Goal: Information Seeking & Learning: Learn about a topic

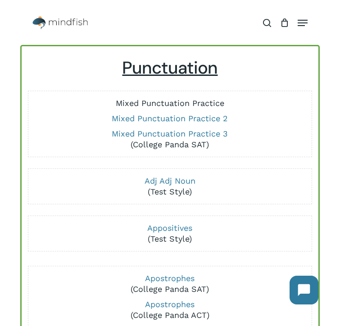
click at [147, 103] on link "Mixed Punctuation Practice" at bounding box center [170, 102] width 108 height 9
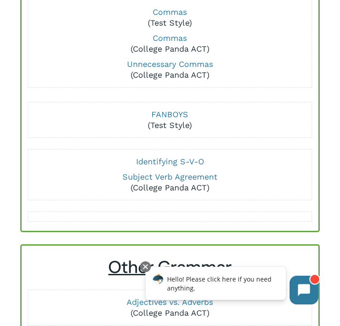
scroll to position [444, 0]
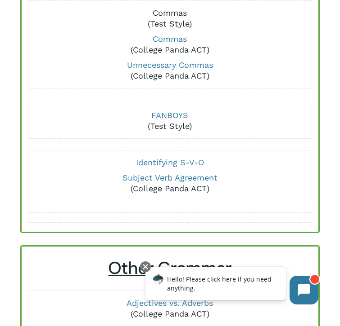
click at [177, 16] on link "Commas" at bounding box center [169, 12] width 34 height 9
